Goal: Information Seeking & Learning: Learn about a topic

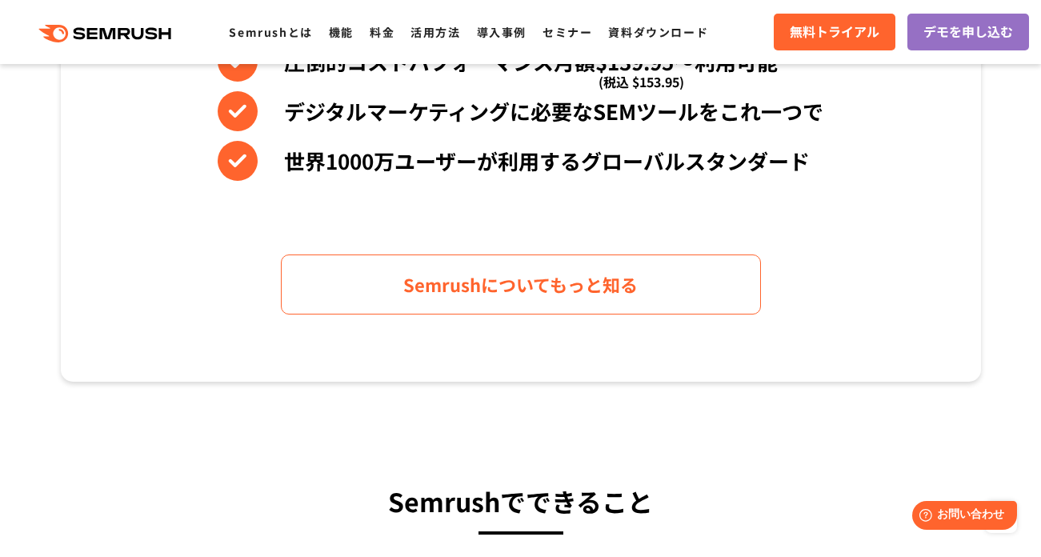
scroll to position [790, 0]
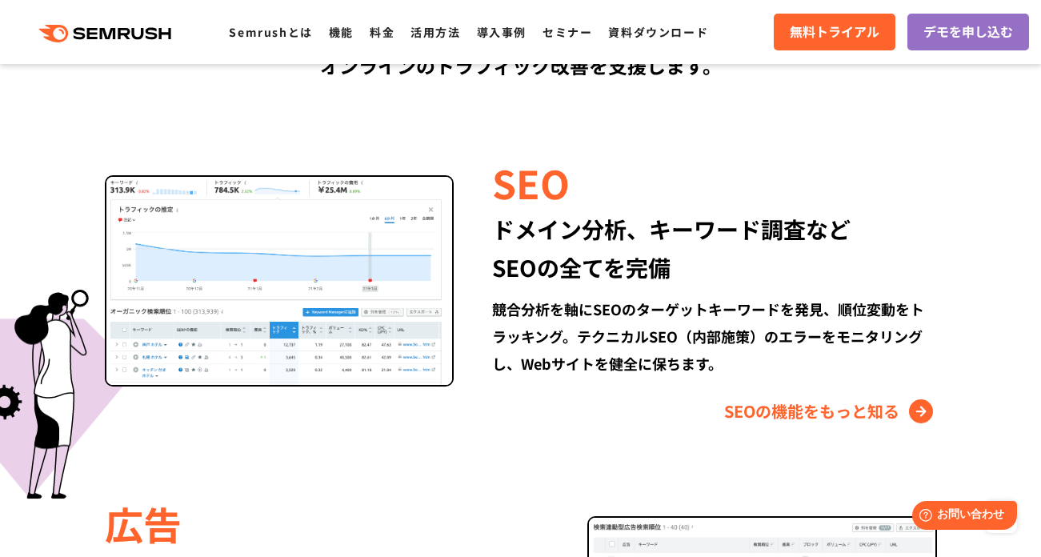
scroll to position [1476, 0]
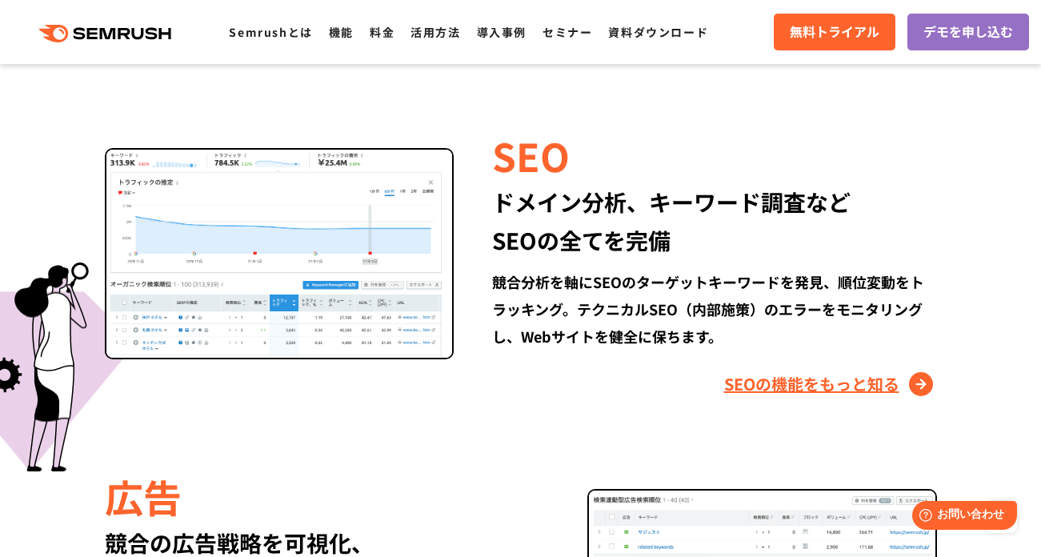
click at [850, 382] on link "SEOの機能をもっと知る" at bounding box center [830, 384] width 213 height 26
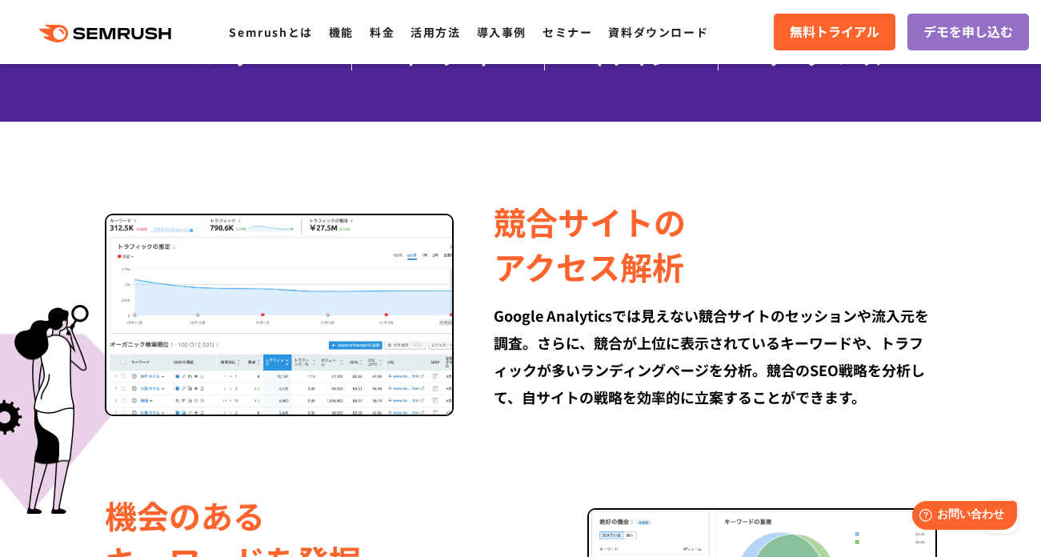
click at [680, 334] on div "Google Analyticsでは見えない競合サイトのセッションや流入元を調査。さらに、競合が上位に表示されているキーワードや、トラフィックが多いランディン…" at bounding box center [714, 356] width 442 height 109
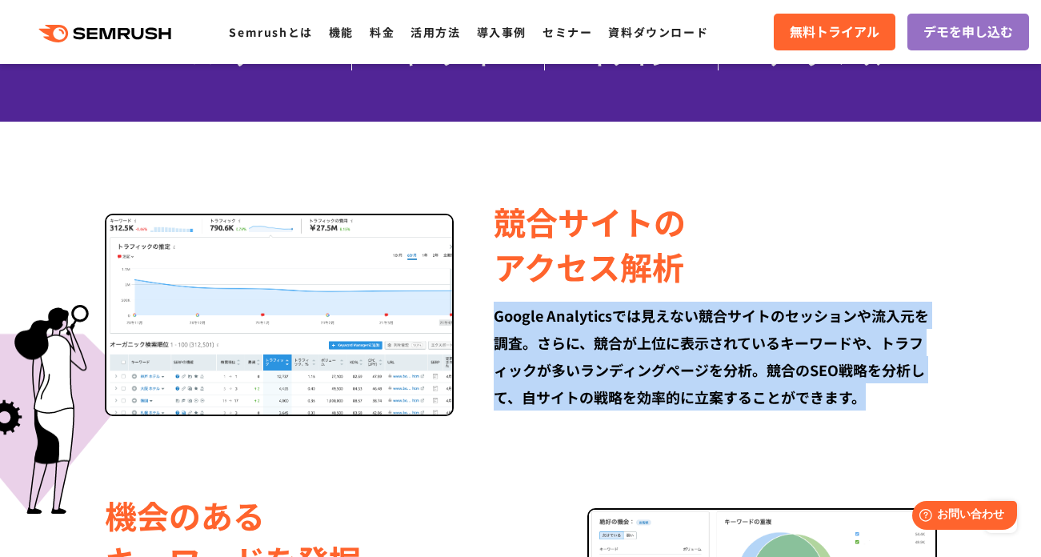
drag, startPoint x: 862, startPoint y: 398, endPoint x: 495, endPoint y: 322, distance: 375.1
click at [495, 322] on div "Google Analyticsでは見えない競合サイトのセッションや流入元を調査。さらに、競合が上位に表示されているキーワードや、トラフィックが多いランディン…" at bounding box center [714, 356] width 442 height 109
copy div "Google Analyticsでは見えない競合サイトのセッションや流入元を調査。さらに、競合が上位に表示されているキーワードや、トラフィックが多いランディン…"
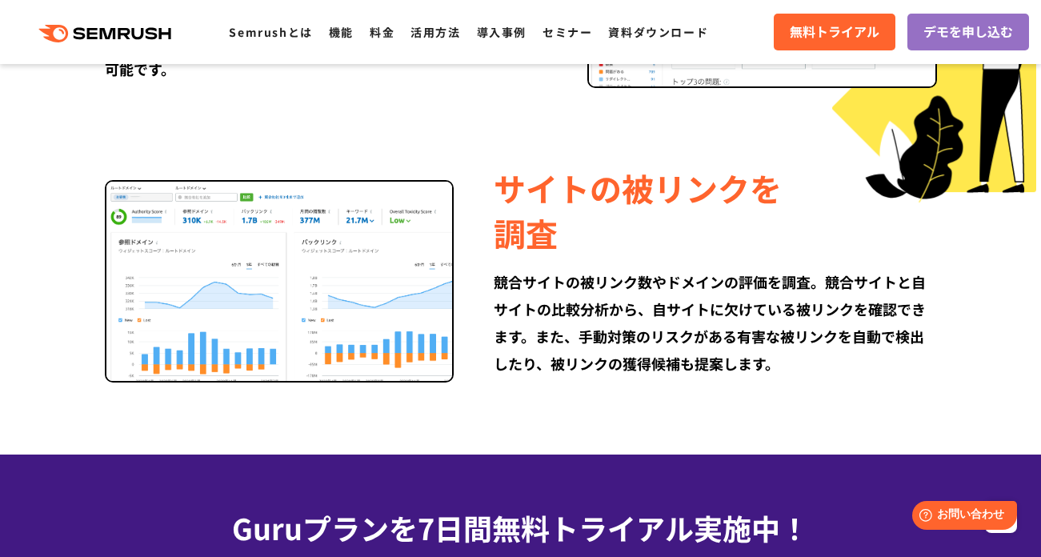
scroll to position [2592, 0]
